Goal: Task Accomplishment & Management: Check status

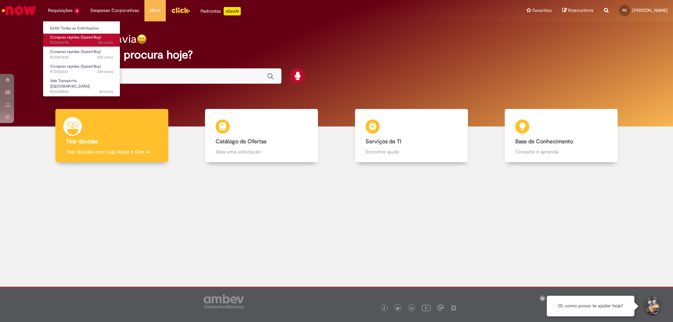
click at [80, 38] on span "Compras rápidas (Speed Buy)" at bounding box center [75, 37] width 51 height 5
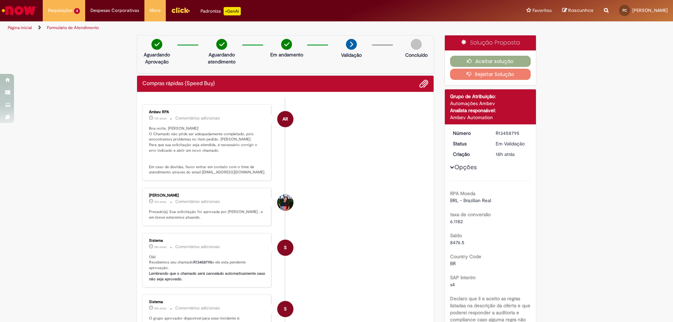
drag, startPoint x: 239, startPoint y: 141, endPoint x: 246, endPoint y: 142, distance: 7.0
click at [246, 142] on p "Boa noite, [PERSON_NAME]! O Chamado não pôde ser adequadamente completado, pois…" at bounding box center [207, 150] width 117 height 49
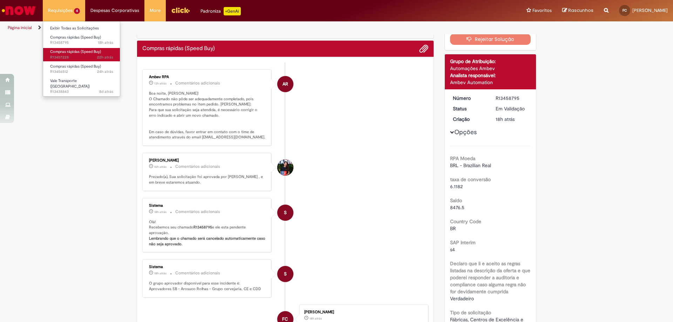
click at [93, 52] on span "Compras rápidas (Speed Buy)" at bounding box center [75, 51] width 51 height 5
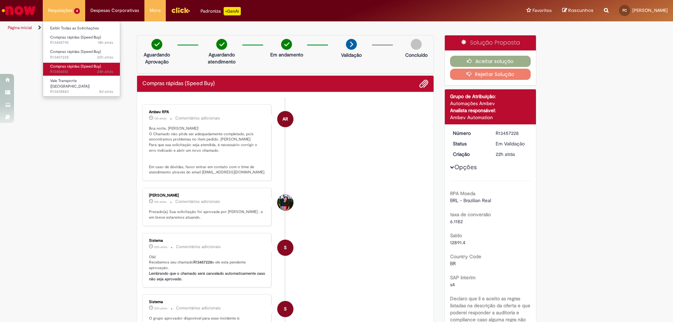
click at [95, 70] on span "24h atrás 24 horas atrás R13456512" at bounding box center [81, 72] width 63 height 6
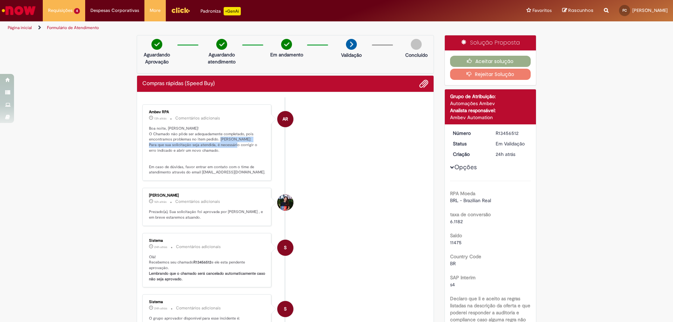
drag, startPoint x: 236, startPoint y: 140, endPoint x: 256, endPoint y: 143, distance: 20.5
click at [256, 143] on p "Boa noite, [PERSON_NAME]! O Chamado não pôde ser adequadamente completado, pois…" at bounding box center [207, 150] width 117 height 49
click at [247, 165] on p "Boa noite, [PERSON_NAME]! O Chamado não pôde ser adequadamente completado, pois…" at bounding box center [207, 150] width 117 height 49
click at [248, 174] on p "Boa noite, [PERSON_NAME]! O Chamado não pôde ser adequadamente completado, pois…" at bounding box center [207, 150] width 117 height 49
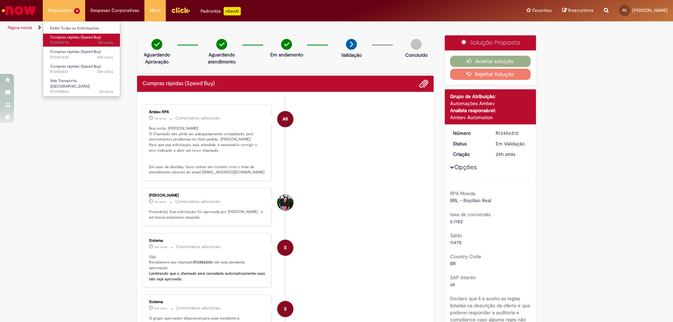
click at [93, 41] on span "18h atrás 18 horas atrás R13458795" at bounding box center [81, 43] width 63 height 6
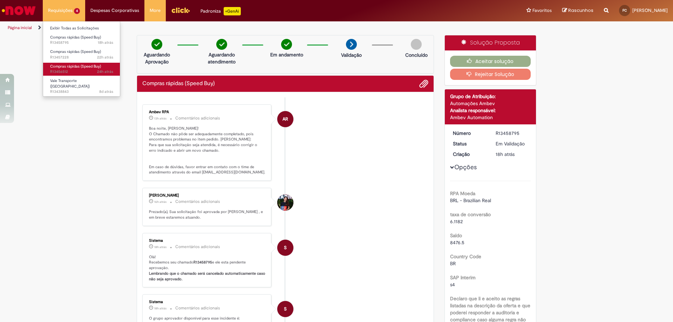
click at [96, 67] on span "Compras rápidas (Speed Buy)" at bounding box center [75, 66] width 51 height 5
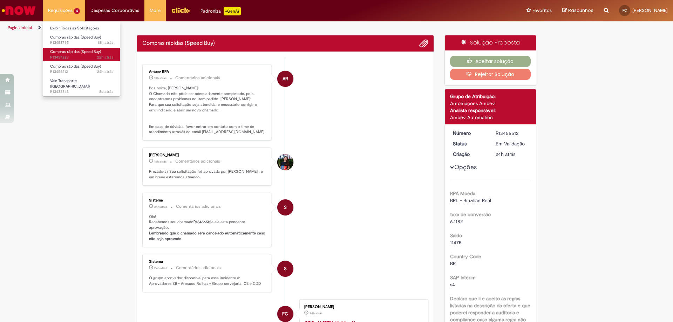
click at [87, 51] on span "Compras rápidas (Speed Buy)" at bounding box center [75, 51] width 51 height 5
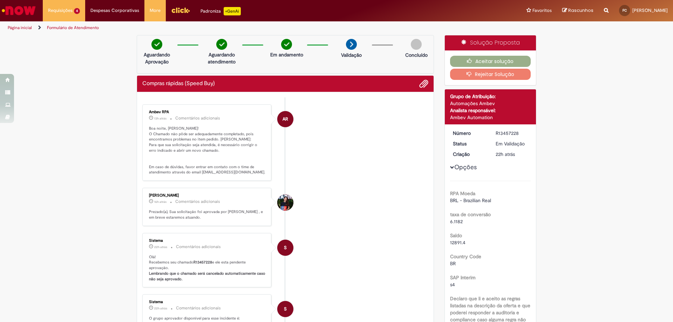
click at [189, 17] on link "Menu Cabeçalho" at bounding box center [180, 10] width 29 height 21
